Goal: Obtain resource: Download file/media

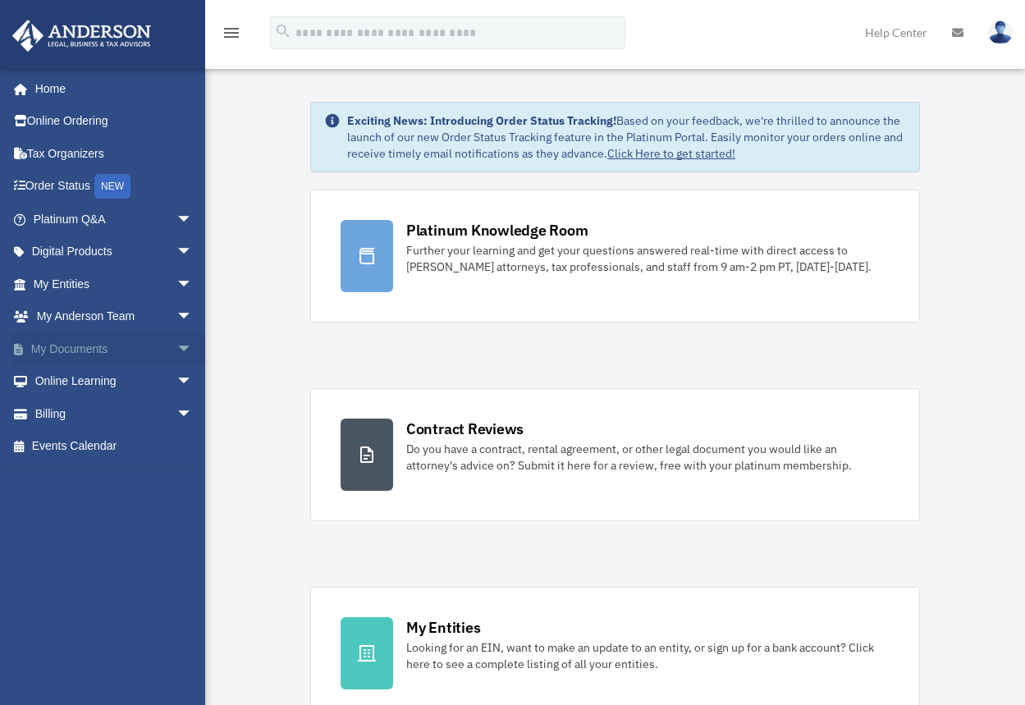
click at [57, 350] on link "My Documents arrow_drop_down" at bounding box center [114, 348] width 206 height 33
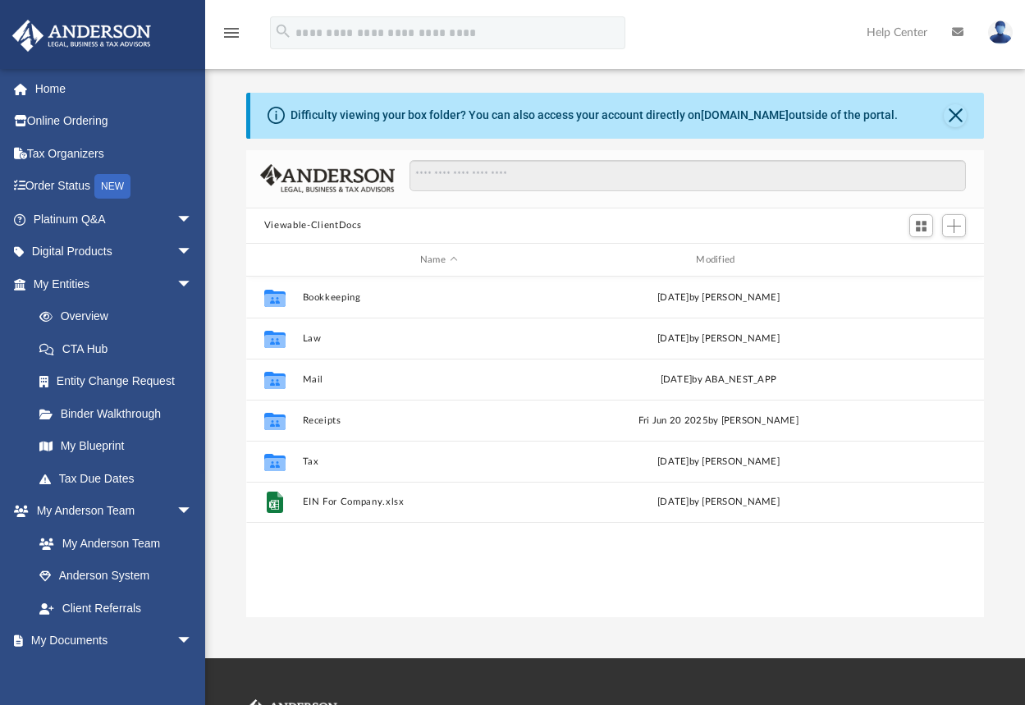
scroll to position [361, 725]
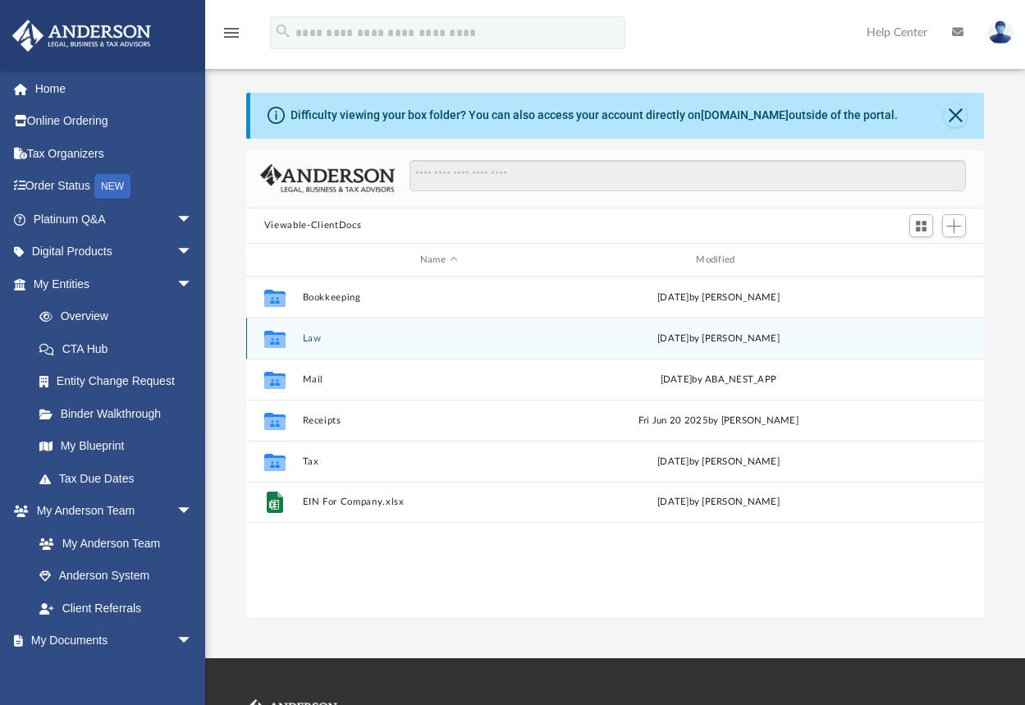
click at [275, 341] on icon "grid" at bounding box center [274, 341] width 21 height 13
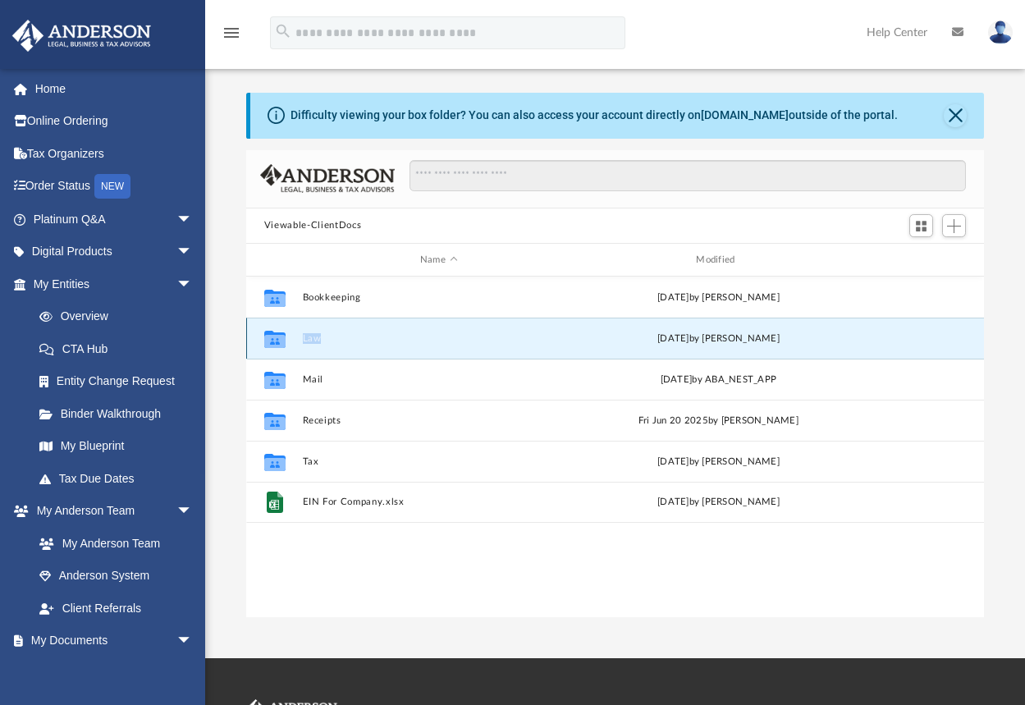
click at [275, 341] on icon "grid" at bounding box center [274, 341] width 21 height 13
click at [318, 336] on button "Law" at bounding box center [438, 338] width 272 height 11
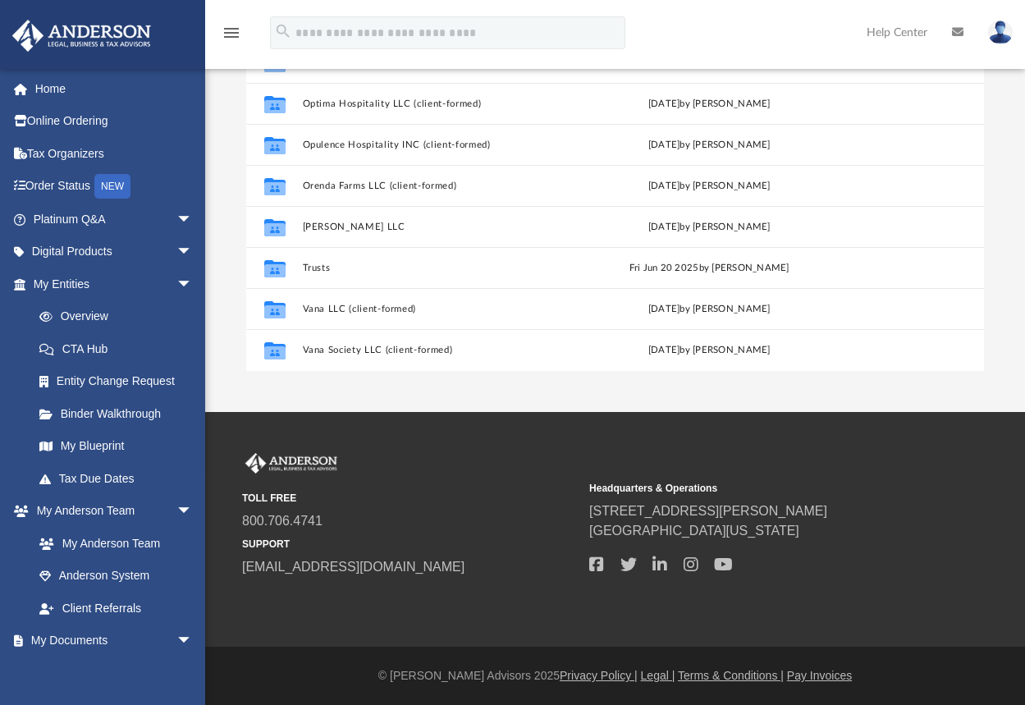
scroll to position [686, 0]
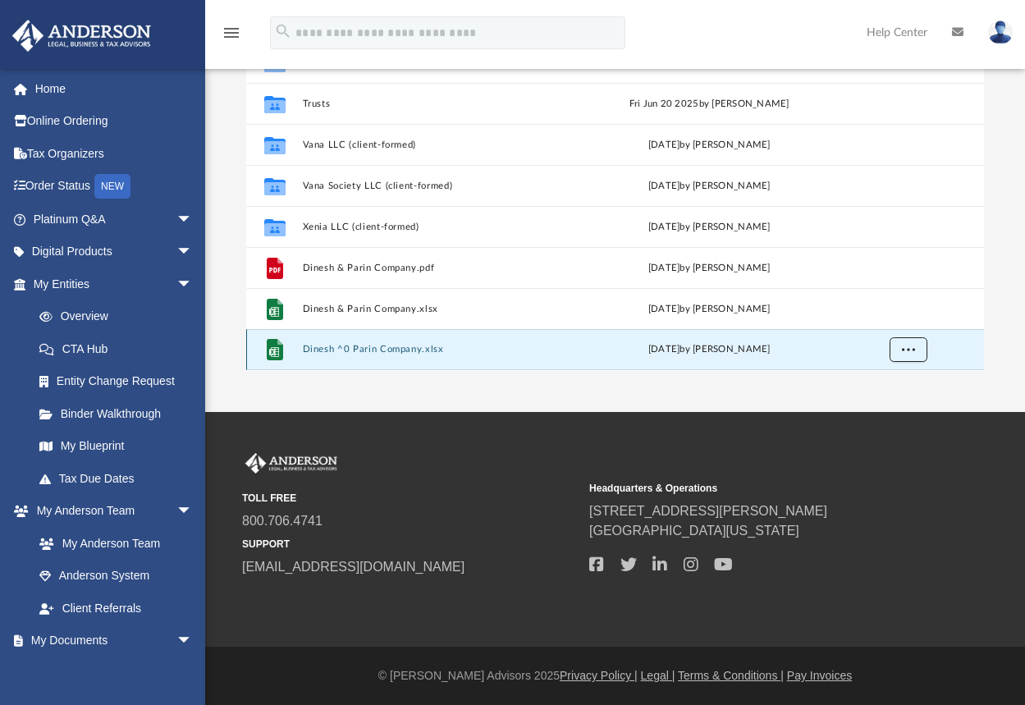
click at [911, 351] on span "More options" at bounding box center [908, 349] width 13 height 9
click at [437, 399] on div "App dankumar@msn.com Sign Out dankumar@msn.com Home Online Ordering Tax Organiz…" at bounding box center [512, 83] width 1025 height 658
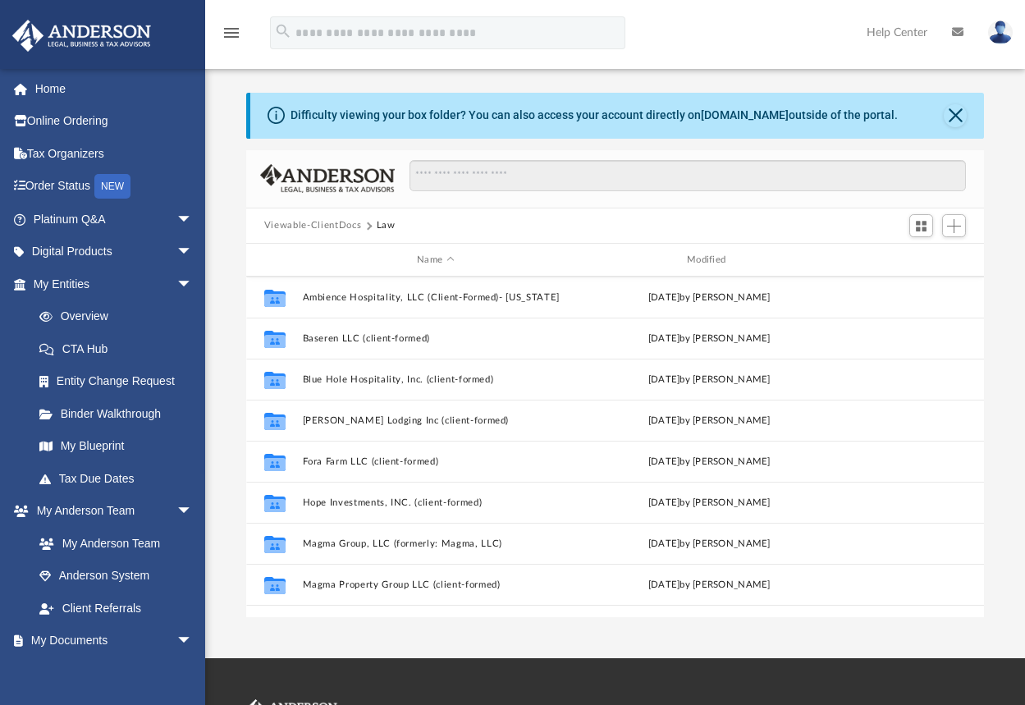
scroll to position [328, 0]
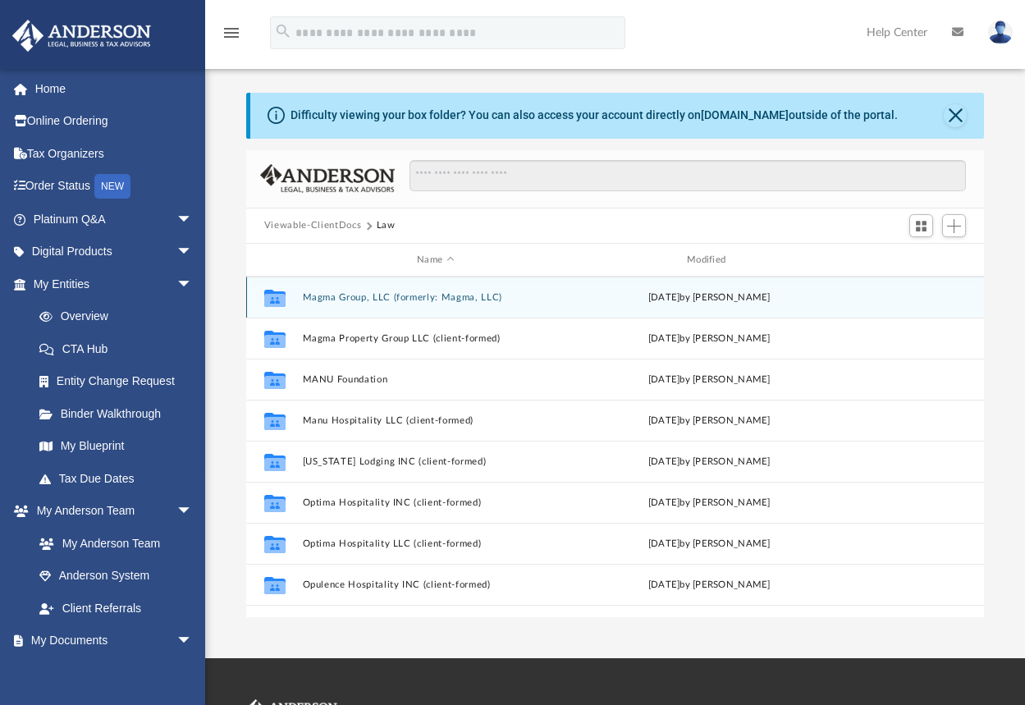
click at [397, 299] on button "Magma Group, LLC (formerly: Magma, LLC)" at bounding box center [435, 297] width 267 height 11
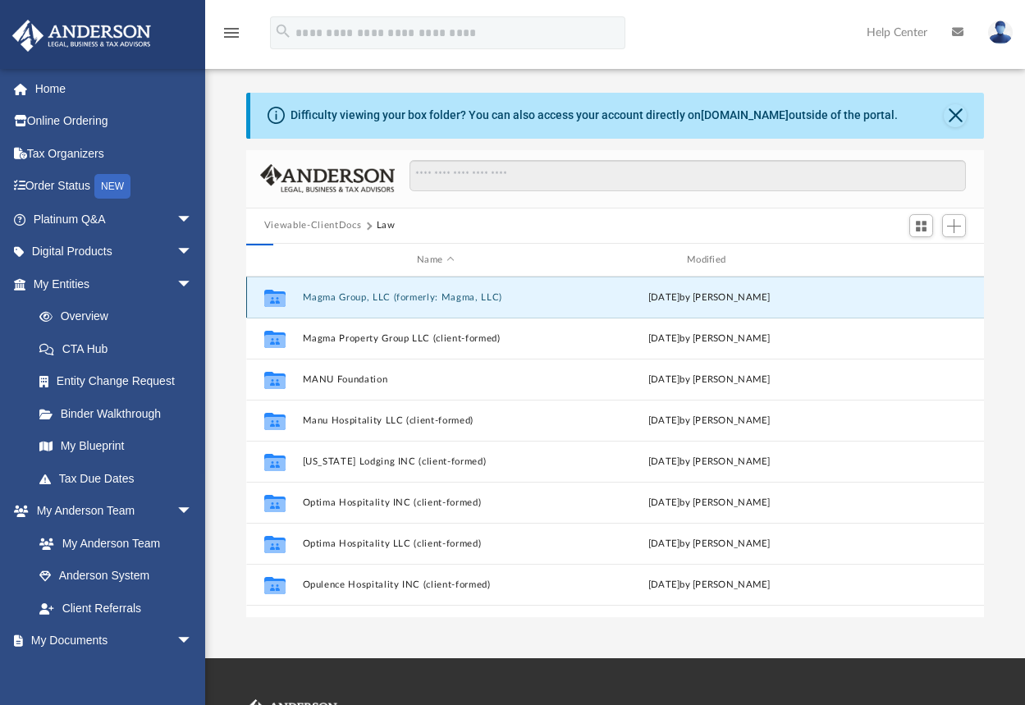
click at [397, 299] on button "Magma Group, LLC (formerly: Magma, LLC)" at bounding box center [435, 297] width 267 height 11
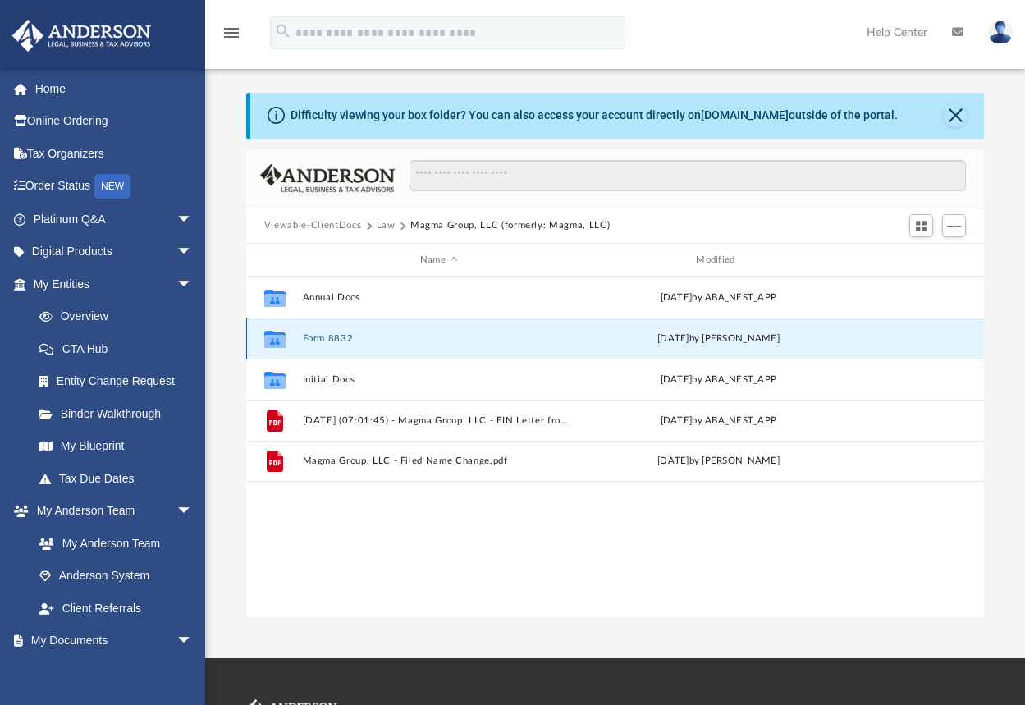
click at [336, 335] on button "Form 8832" at bounding box center [438, 338] width 272 height 11
click at [334, 335] on button "Form 8832" at bounding box center [438, 338] width 272 height 11
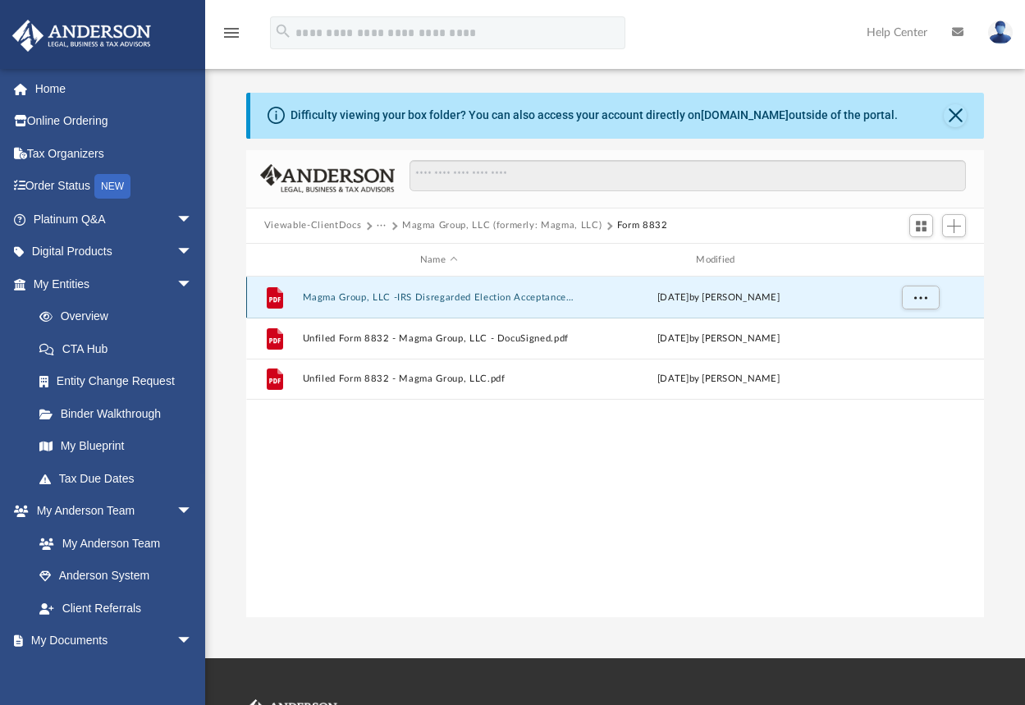
click at [474, 296] on button "Magma Group, LLC -IRS Disregarded Election Acceptance.pdf" at bounding box center [438, 297] width 272 height 11
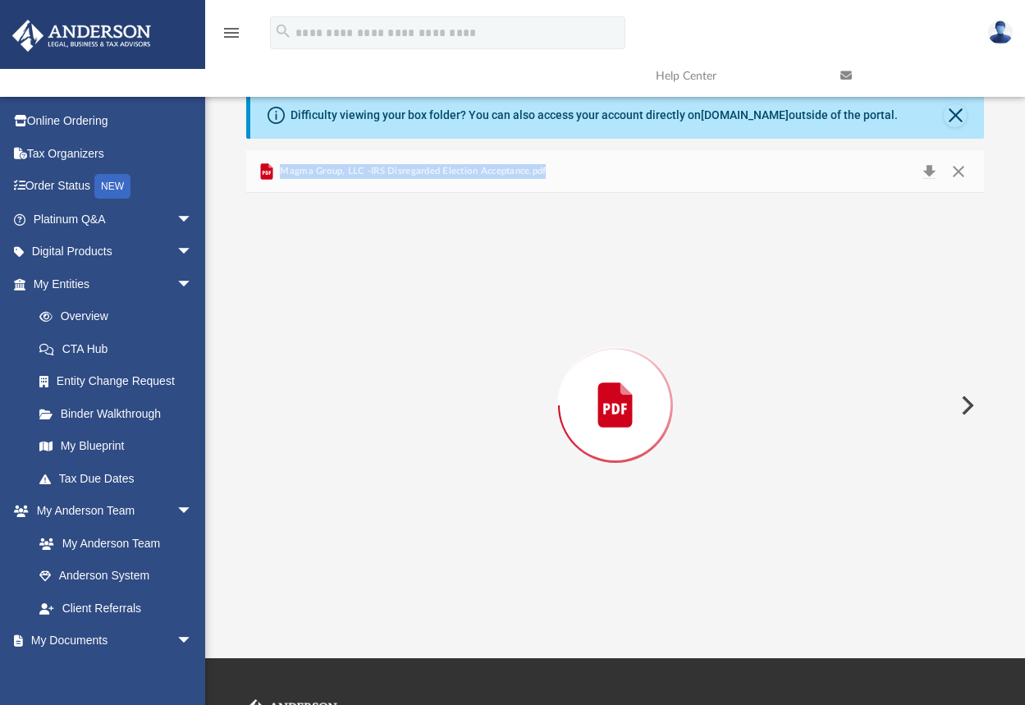
click at [474, 295] on div "Preview" at bounding box center [615, 404] width 738 height 423
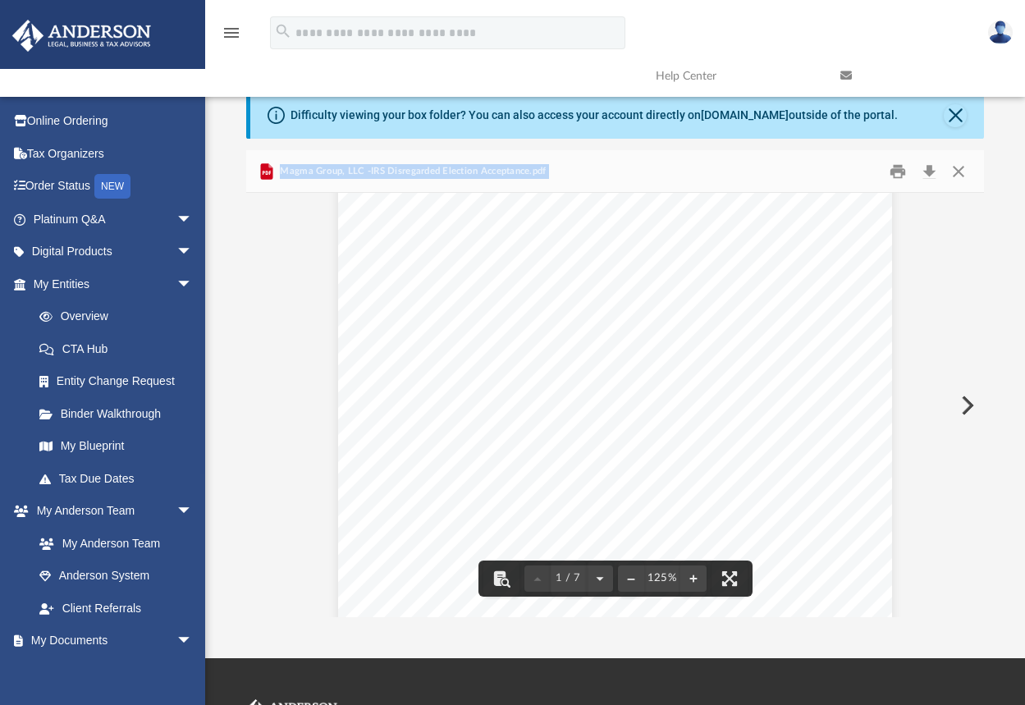
scroll to position [657, 0]
click at [926, 165] on button "Download" at bounding box center [929, 170] width 30 height 25
click at [963, 162] on button "Close" at bounding box center [959, 170] width 30 height 25
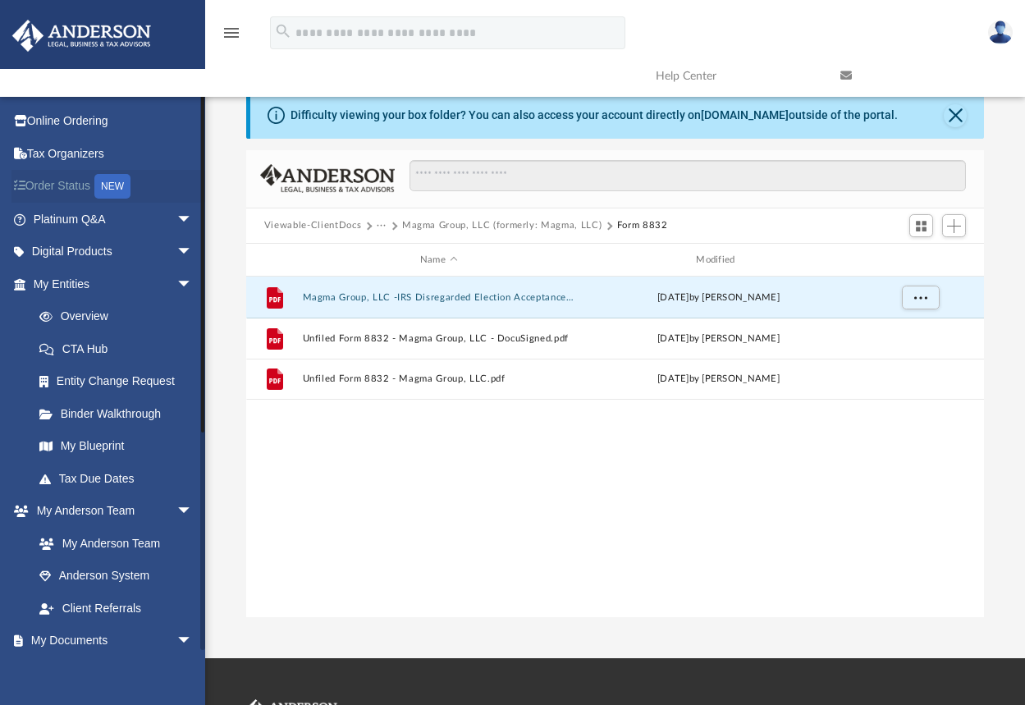
click at [73, 189] on link "Order Status NEW" at bounding box center [114, 187] width 206 height 34
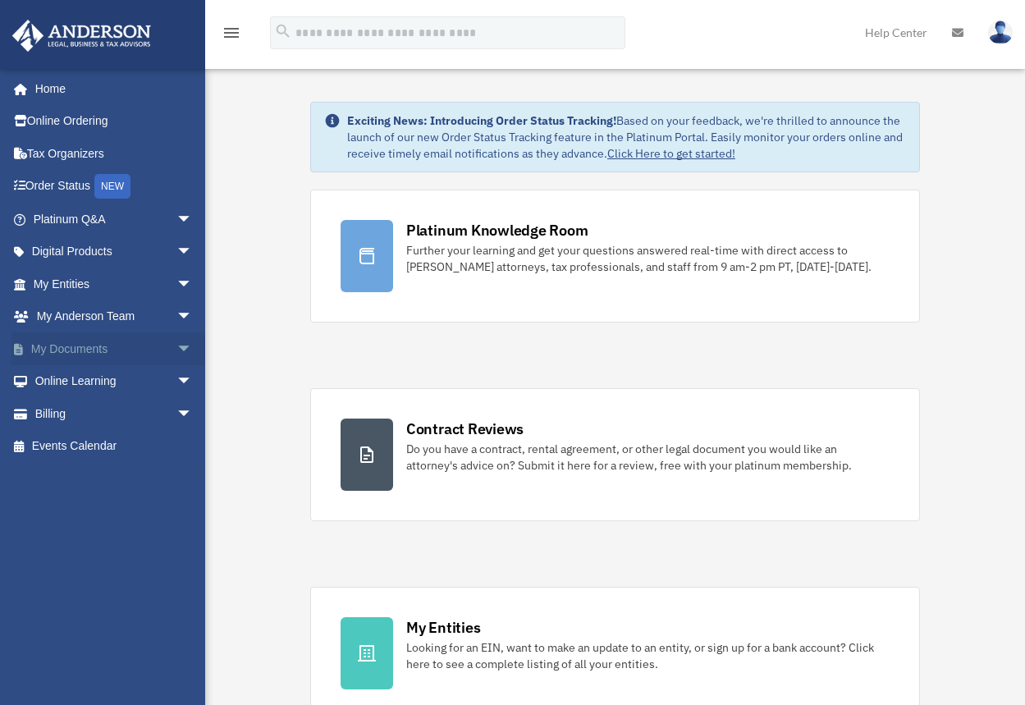
click at [50, 337] on link "My Documents arrow_drop_down" at bounding box center [114, 348] width 206 height 33
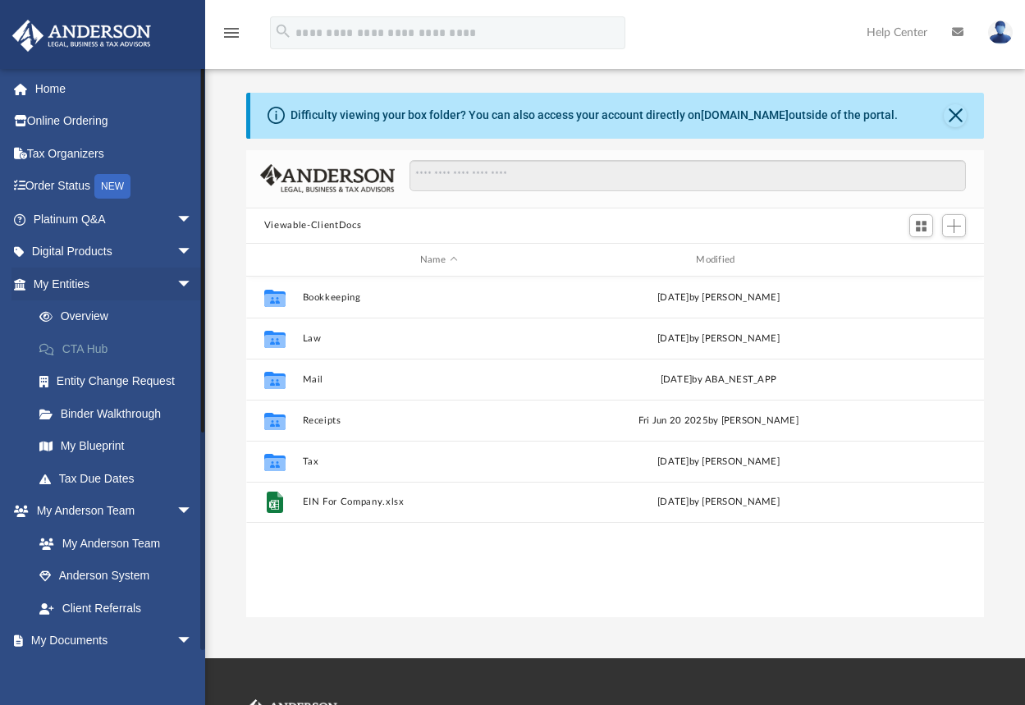
scroll to position [361, 725]
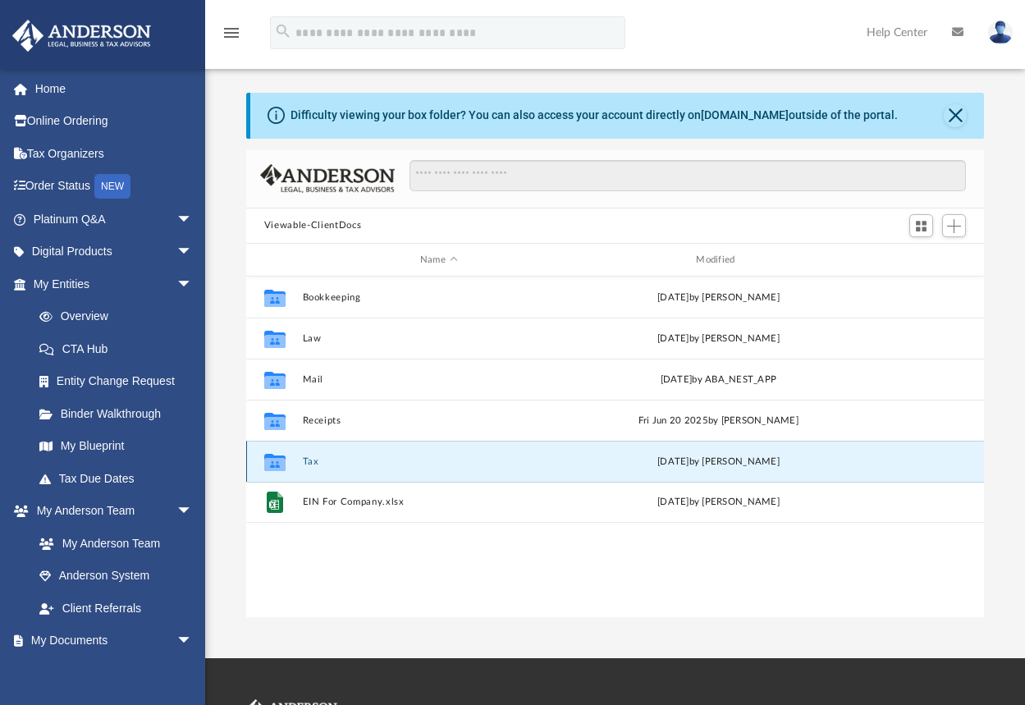
click at [307, 457] on button "Tax" at bounding box center [438, 461] width 272 height 11
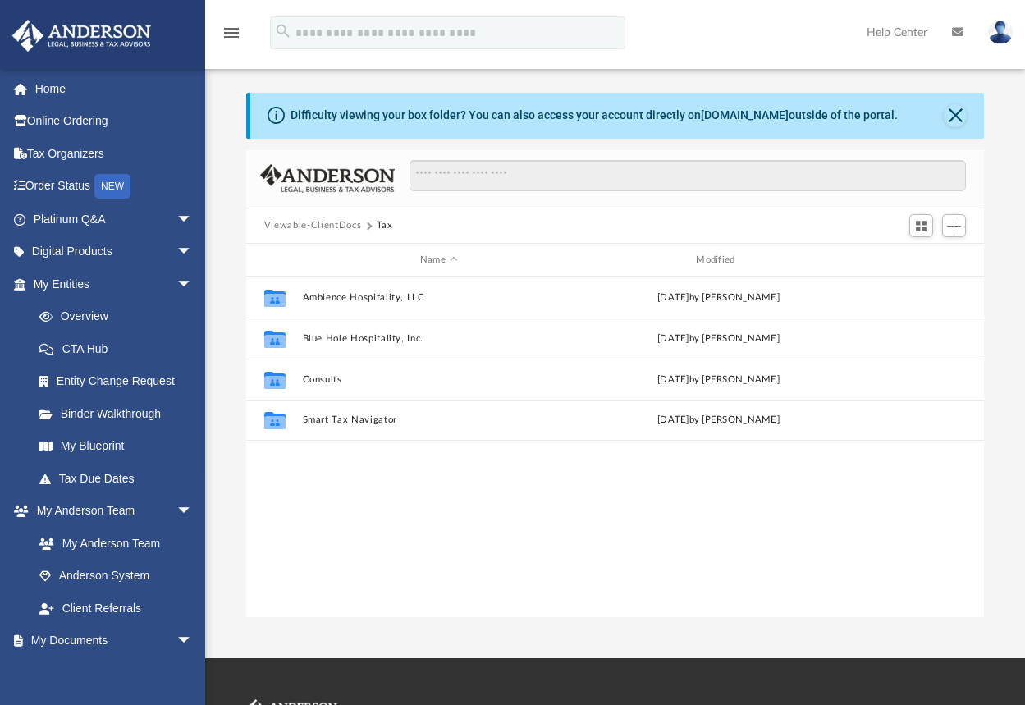
click at [308, 451] on div "Collaborated Folder Ambience Hospitality, LLC Tue Aug 19 2025 by Joe Sacco Coll…" at bounding box center [615, 447] width 738 height 340
click at [56, 281] on link "My Entities arrow_drop_down" at bounding box center [114, 284] width 206 height 33
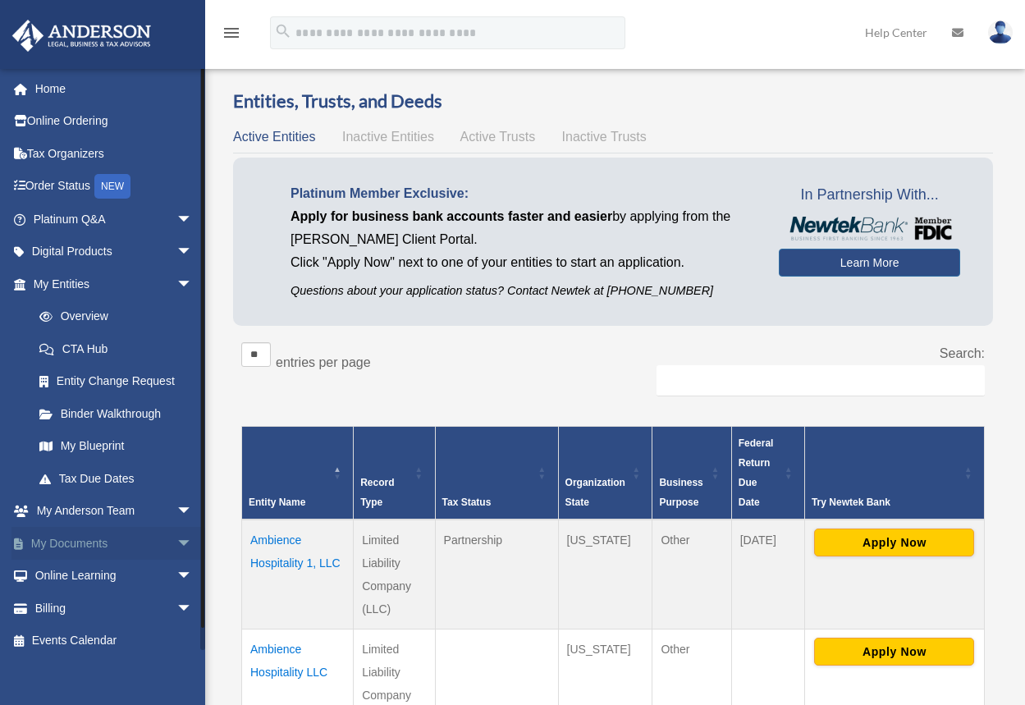
click at [53, 554] on link "My Documents arrow_drop_down" at bounding box center [114, 543] width 206 height 33
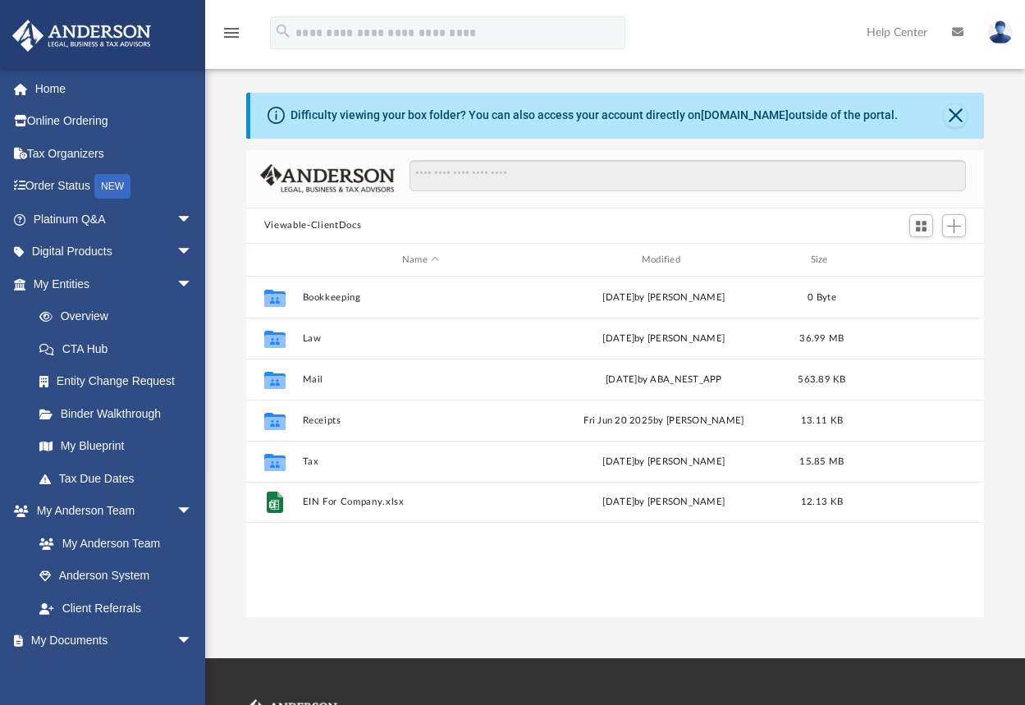
scroll to position [361, 725]
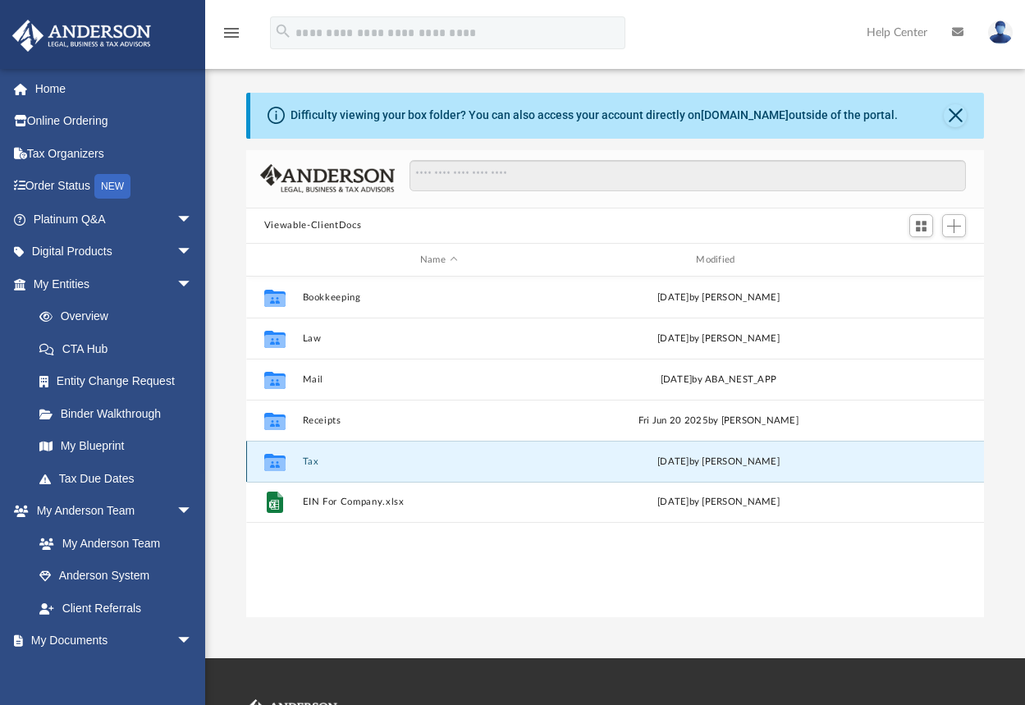
click at [311, 462] on button "Tax" at bounding box center [438, 461] width 272 height 11
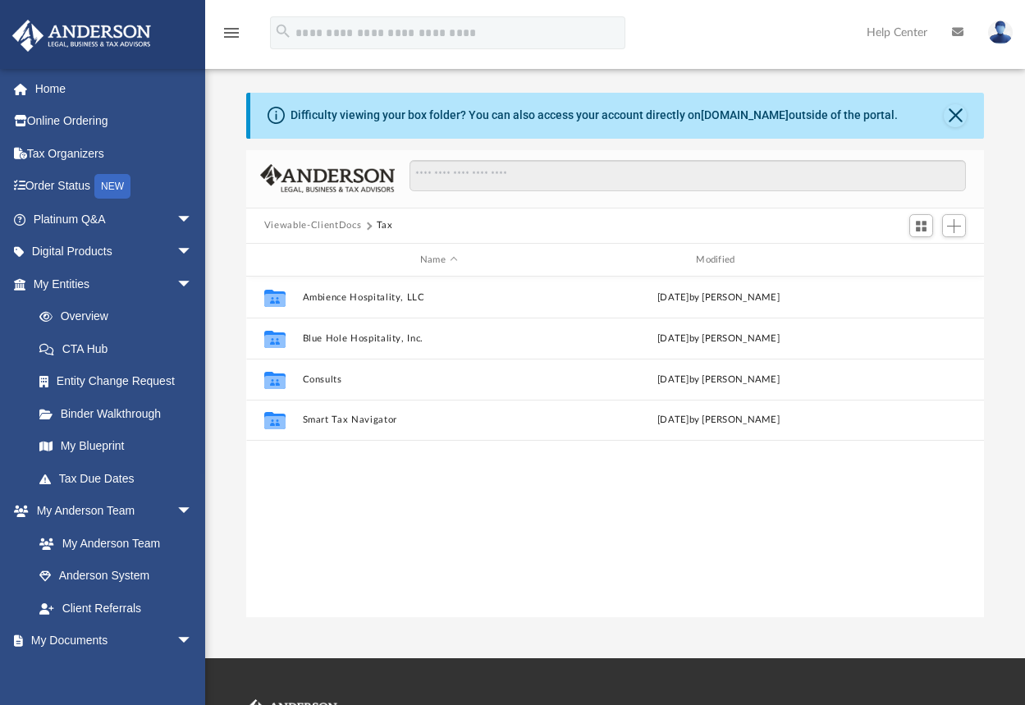
click at [311, 461] on div "Collaborated Folder Ambience Hospitality, LLC Tue Aug 19 2025 by Joe Sacco Coll…" at bounding box center [615, 447] width 738 height 340
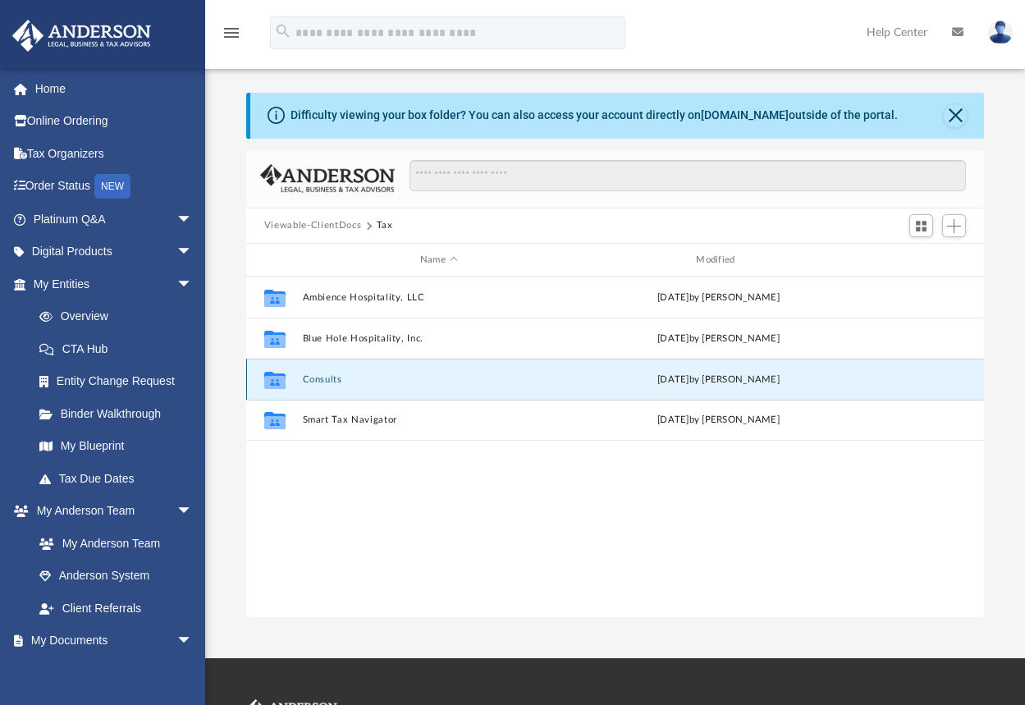
click at [321, 377] on button "Consults" at bounding box center [438, 379] width 272 height 11
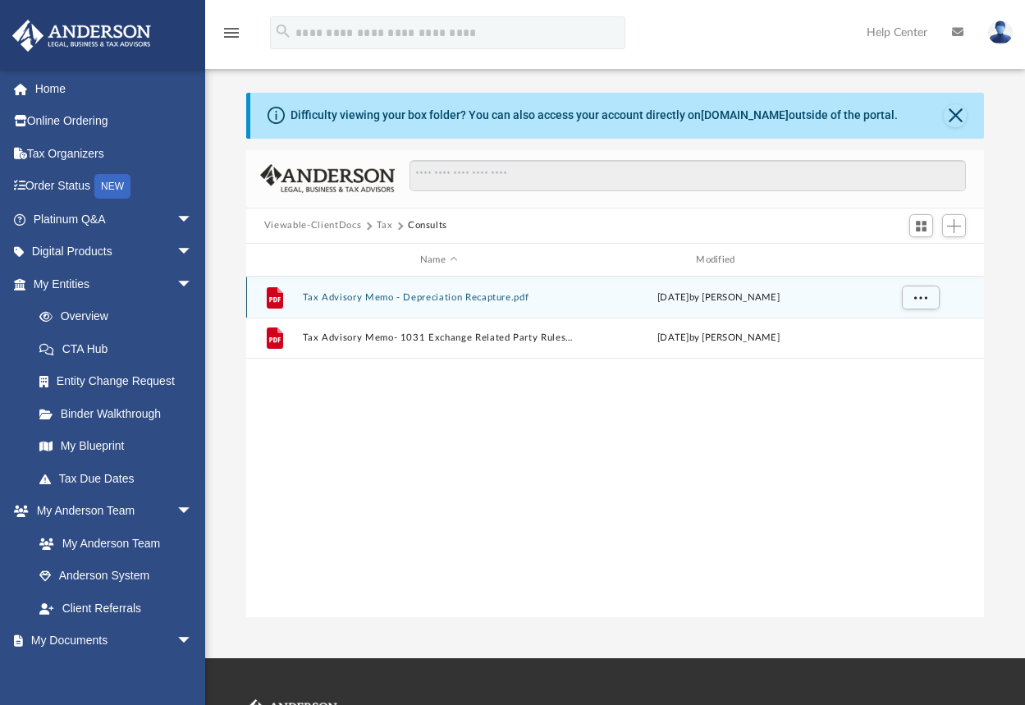
click at [448, 296] on button "Tax Advisory Memo - Depreciation Recapture.pdf" at bounding box center [438, 297] width 272 height 11
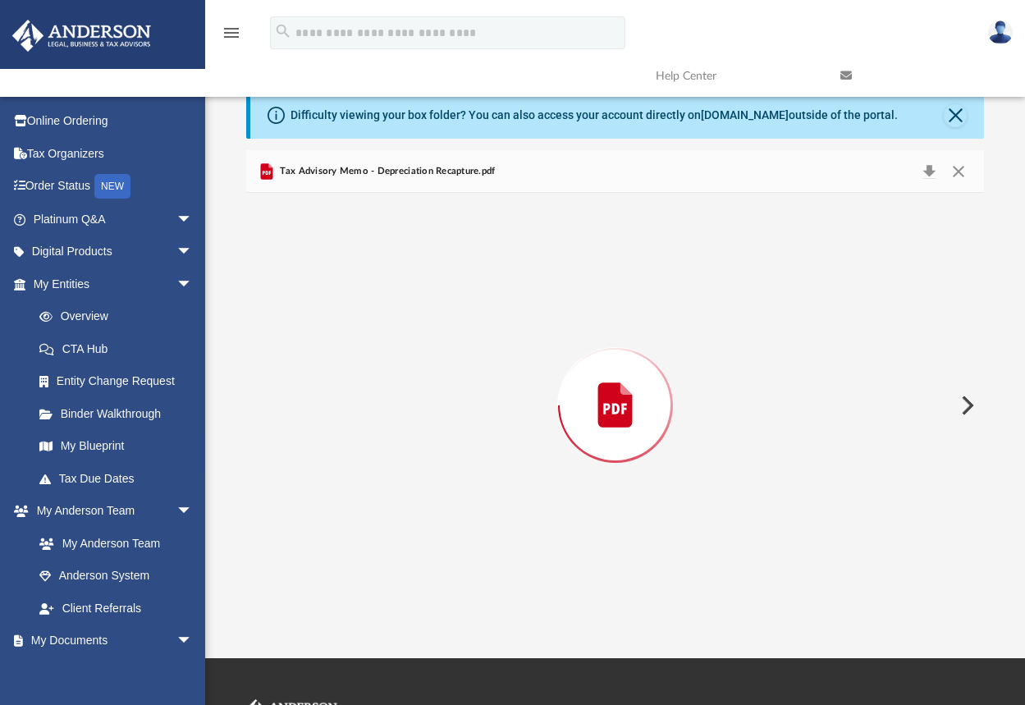
scroll to position [921, 0]
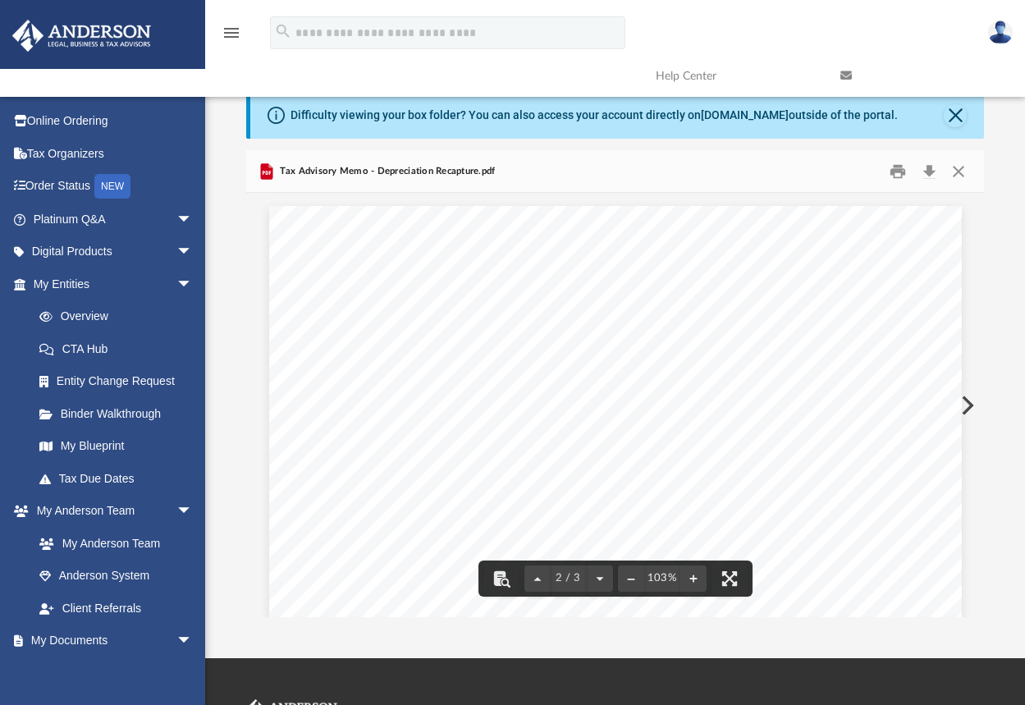
click at [958, 108] on link at bounding box center [920, 75] width 185 height 65
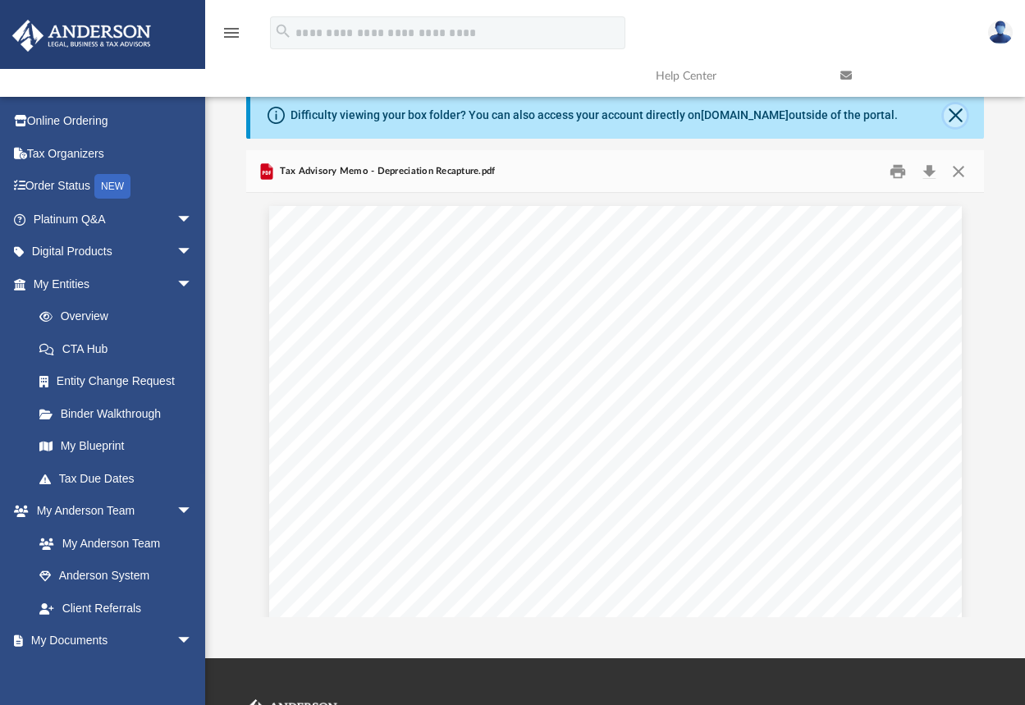
click at [954, 112] on button "Close" at bounding box center [955, 115] width 23 height 23
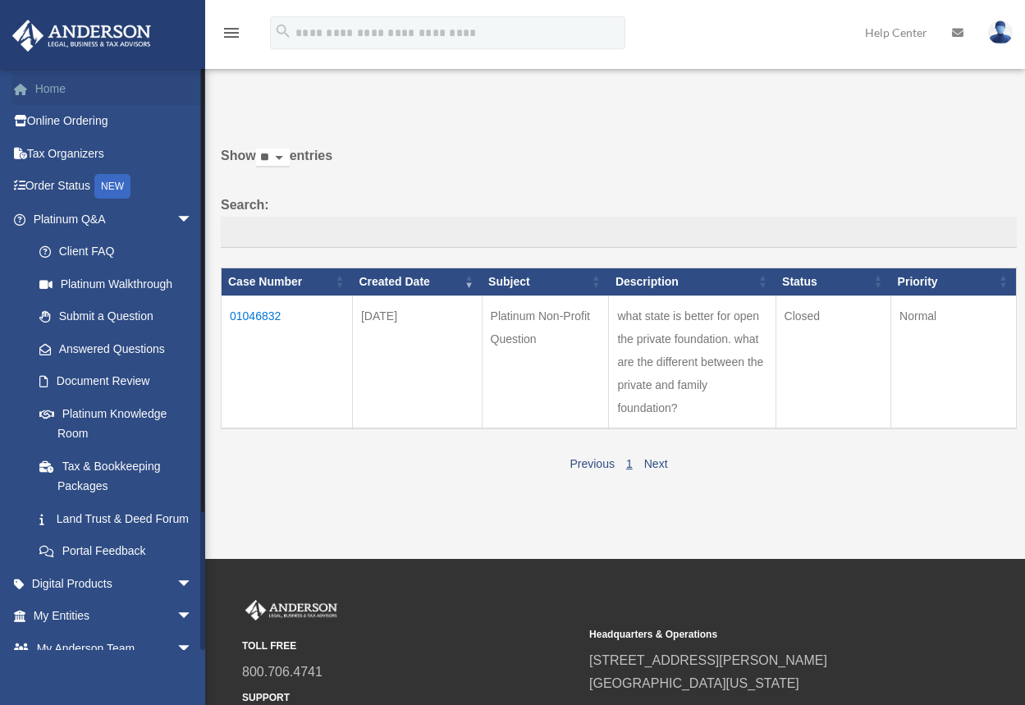
click at [57, 86] on link "Home" at bounding box center [114, 88] width 206 height 33
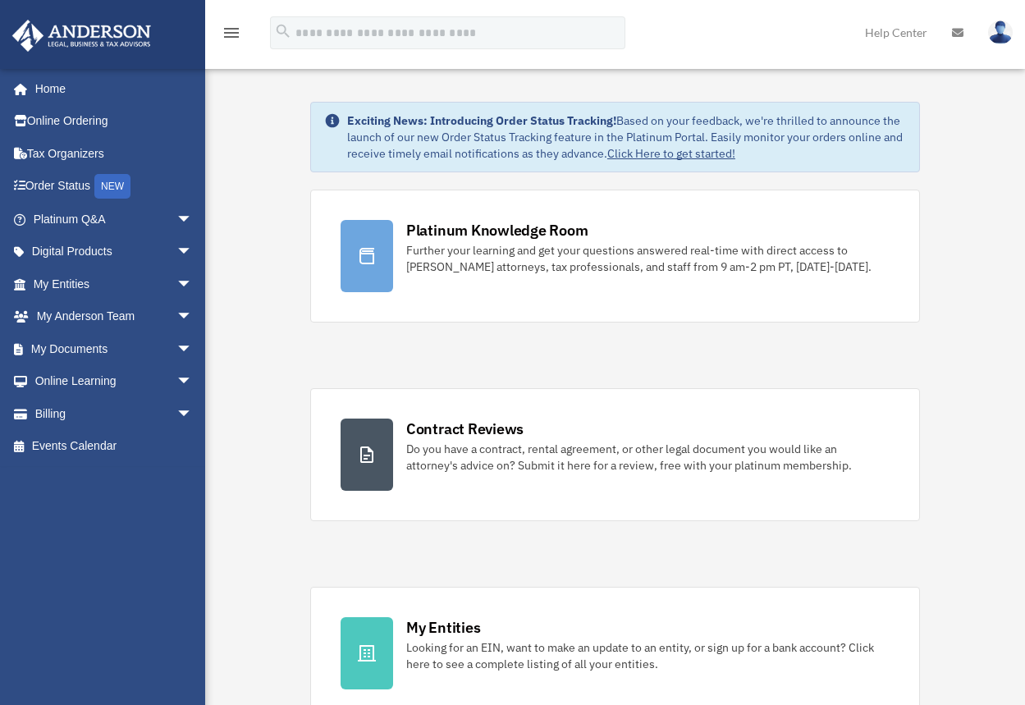
drag, startPoint x: 86, startPoint y: 502, endPoint x: 62, endPoint y: 482, distance: 32.0
click at [85, 502] on div "[PERSON_NAME][EMAIL_ADDRESS][DOMAIN_NAME] Sign Out [PERSON_NAME][EMAIL_ADDRESS]…" at bounding box center [108, 359] width 217 height 582
